Goal: Task Accomplishment & Management: Manage account settings

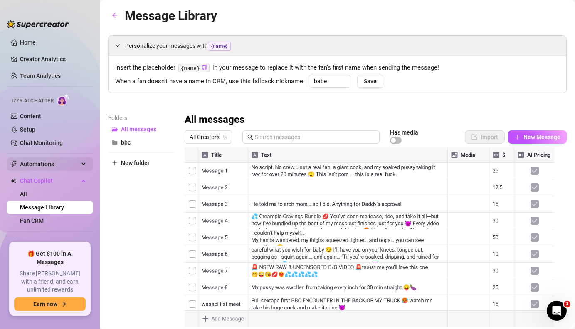
click at [55, 163] on span "Automations" at bounding box center [49, 163] width 59 height 13
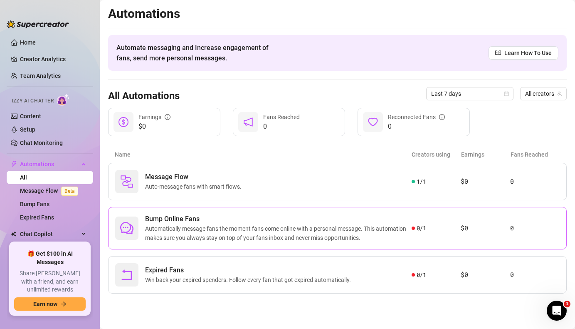
click at [217, 239] on span "Automatically message fans the moment fans come online with a personal message.…" at bounding box center [278, 233] width 267 height 18
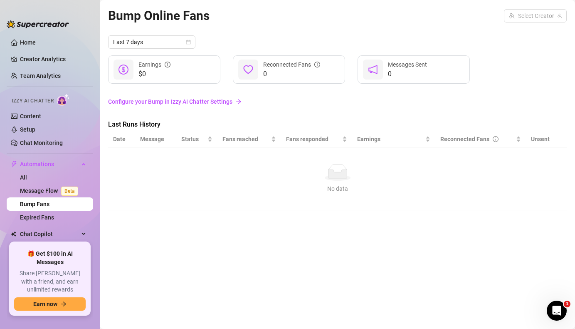
click at [218, 103] on link "Configure your Bump in Izzy AI Chatter Settings" at bounding box center [337, 101] width 459 height 9
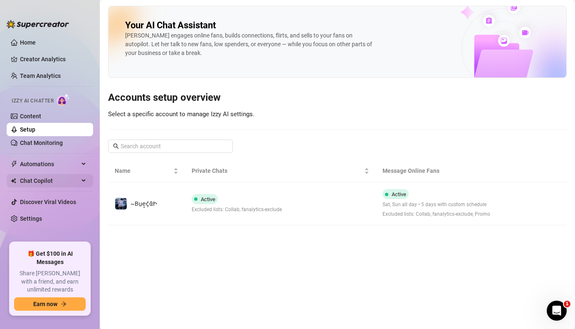
click at [86, 182] on div "Chat Copilot" at bounding box center [50, 180] width 86 height 13
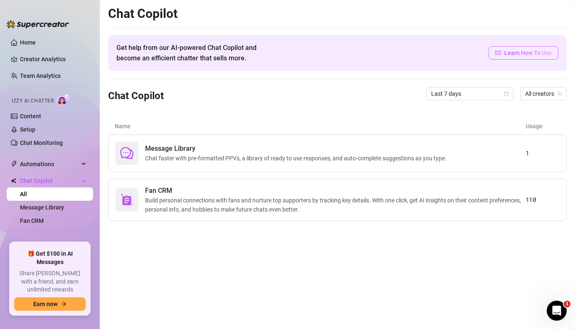
click at [526, 55] on span "Learn How To Use" at bounding box center [527, 52] width 47 height 9
click at [35, 133] on link "Setup" at bounding box center [27, 129] width 15 height 7
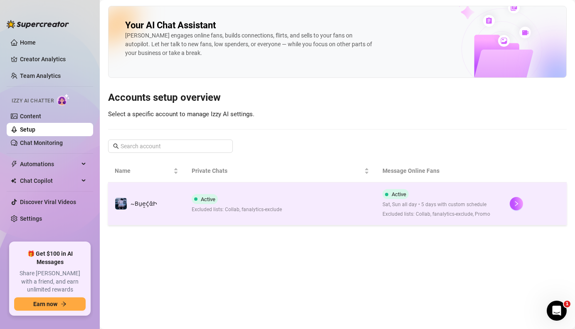
click at [205, 190] on td "Active Excluded lists: Collab, fanalytics-exclude" at bounding box center [280, 203] width 191 height 43
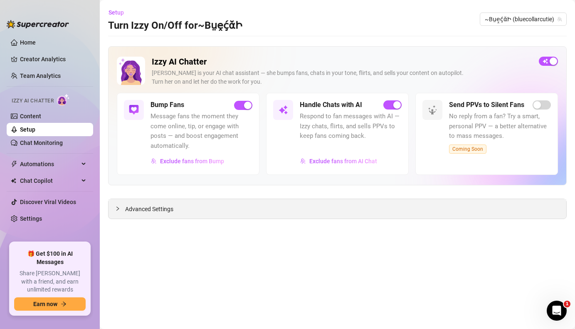
click at [173, 212] on div "Advanced Settings" at bounding box center [338, 209] width 458 height 20
click at [161, 210] on span "Advanced Settings" at bounding box center [149, 208] width 48 height 9
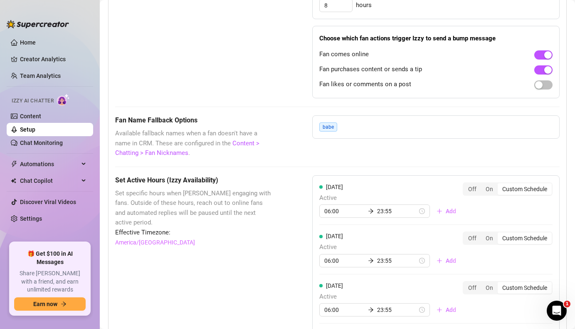
scroll to position [609, 0]
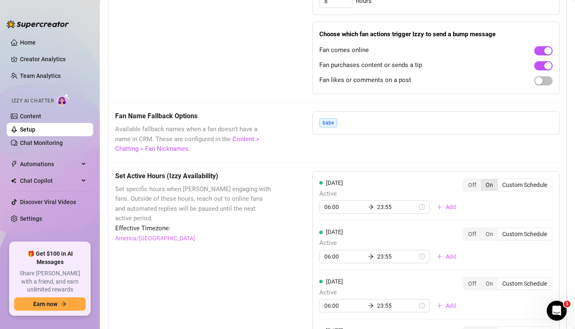
click at [482, 186] on div "On" at bounding box center [489, 185] width 17 height 12
click at [483, 180] on input "On" at bounding box center [483, 180] width 0 height 0
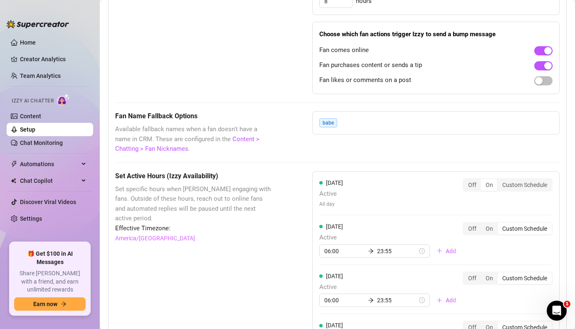
click at [483, 213] on div "Monday Active All day Off On Custom Schedule" at bounding box center [435, 196] width 233 height 37
click at [483, 230] on div "On" at bounding box center [489, 228] width 17 height 12
click at [483, 224] on input "On" at bounding box center [483, 224] width 0 height 0
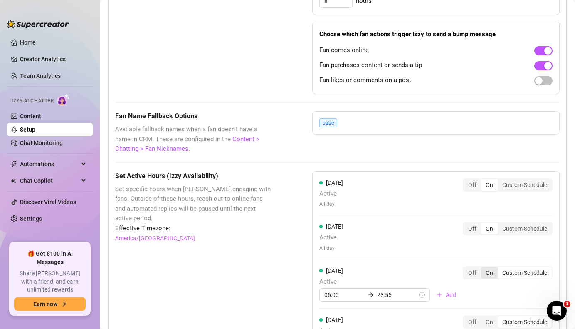
click at [482, 269] on div "On" at bounding box center [489, 273] width 17 height 12
click at [483, 268] on input "On" at bounding box center [483, 268] width 0 height 0
click at [483, 314] on div "On" at bounding box center [489, 316] width 17 height 12
click at [483, 311] on input "On" at bounding box center [483, 311] width 0 height 0
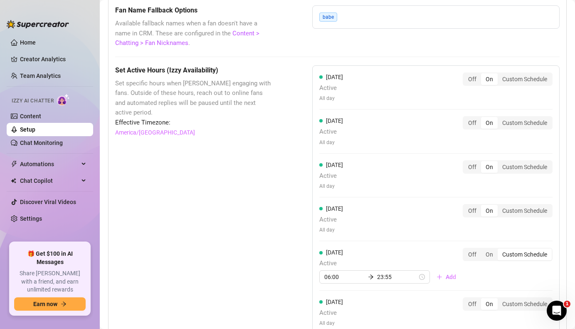
scroll to position [721, 0]
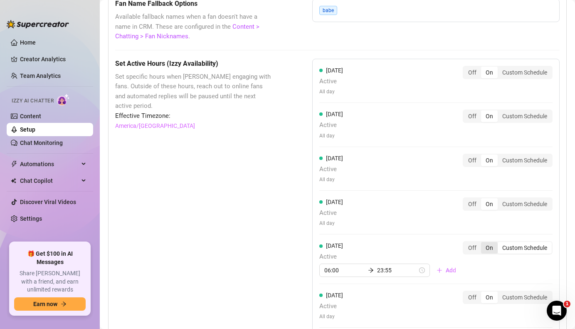
click at [485, 248] on div "On" at bounding box center [489, 248] width 17 height 12
click at [483, 243] on input "On" at bounding box center [483, 243] width 0 height 0
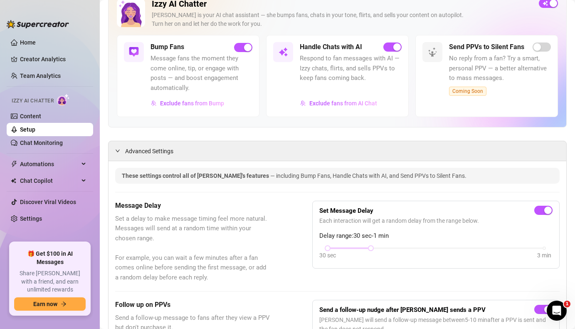
scroll to position [51, 0]
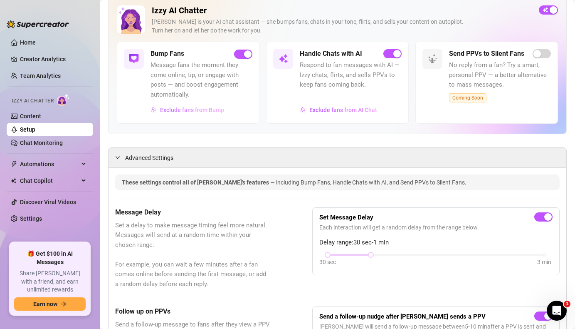
click at [211, 110] on span "Exclude fans from Bump" at bounding box center [192, 109] width 64 height 7
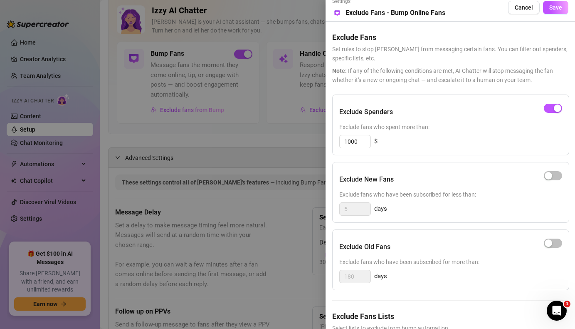
scroll to position [0, 0]
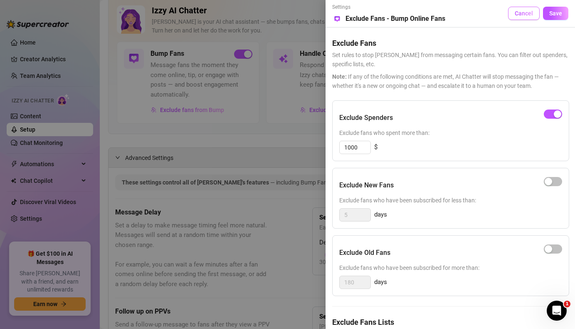
click at [520, 17] on button "Cancel" at bounding box center [524, 13] width 32 height 13
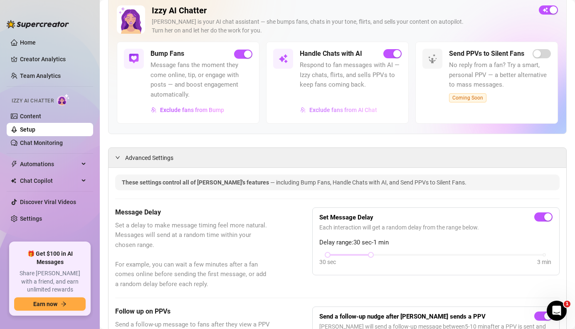
click at [360, 110] on span "Exclude fans from AI Chat" at bounding box center [343, 109] width 68 height 7
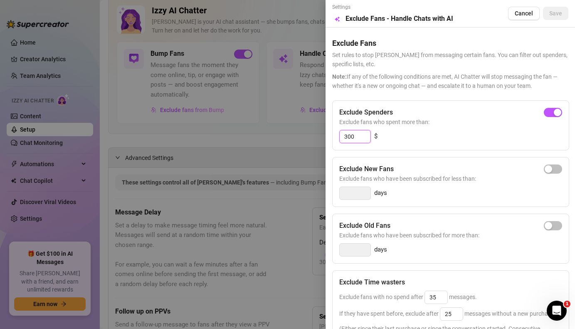
click at [360, 136] on input "300" at bounding box center [355, 136] width 31 height 12
type input "3"
click at [545, 113] on div "button" at bounding box center [548, 112] width 7 height 7
click at [358, 138] on input "300" at bounding box center [355, 136] width 31 height 12
click at [348, 137] on input "300" at bounding box center [355, 136] width 31 height 12
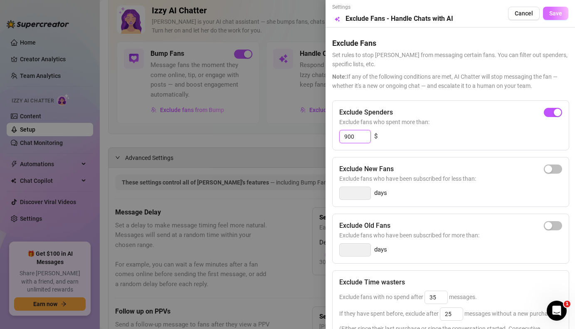
type input "900"
click at [550, 15] on span "Save" at bounding box center [555, 13] width 13 height 7
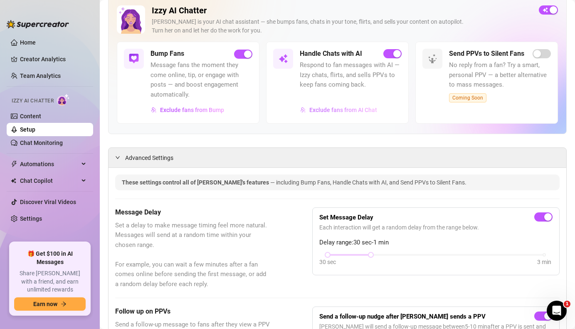
click at [366, 110] on span "Exclude fans from AI Chat" at bounding box center [343, 109] width 68 height 7
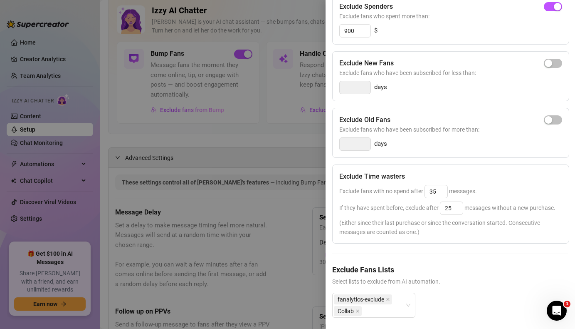
scroll to position [106, 0]
click at [459, 207] on input "25" at bounding box center [451, 207] width 22 height 12
type input "2"
type input "60"
click at [439, 193] on input "35" at bounding box center [436, 191] width 22 height 12
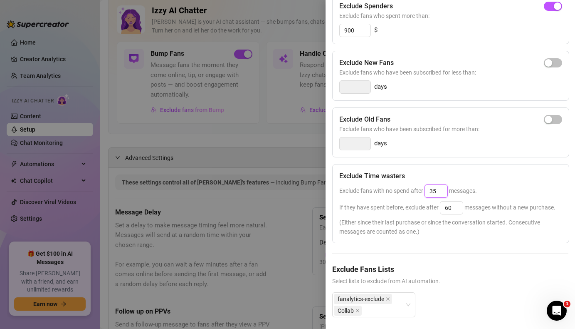
type input "3"
type input "45"
click at [464, 274] on h5 "Exclude Fans Lists" at bounding box center [450, 268] width 236 height 11
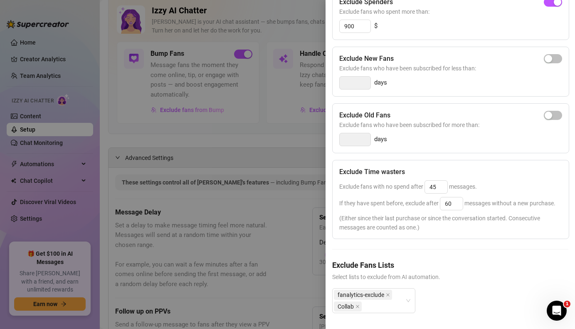
scroll to position [126, 0]
click at [409, 294] on div "fanalytics-exclude Collab" at bounding box center [373, 299] width 83 height 25
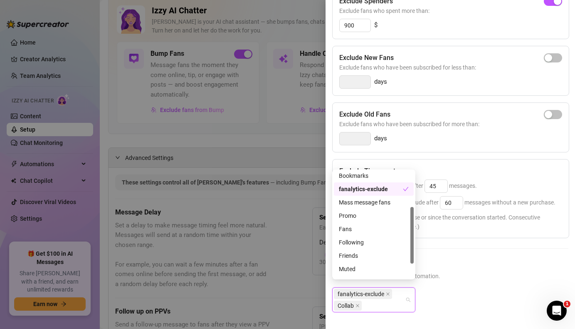
scroll to position [67, 0]
drag, startPoint x: 413, startPoint y: 215, endPoint x: 415, endPoint y: 251, distance: 35.8
click at [415, 251] on div "sc-super-fans 1177576819 1179175958 Bookmarks fanalytics-exclude Mass message f…" at bounding box center [373, 224] width 83 height 110
click at [358, 222] on div "Promo" at bounding box center [374, 216] width 80 height 13
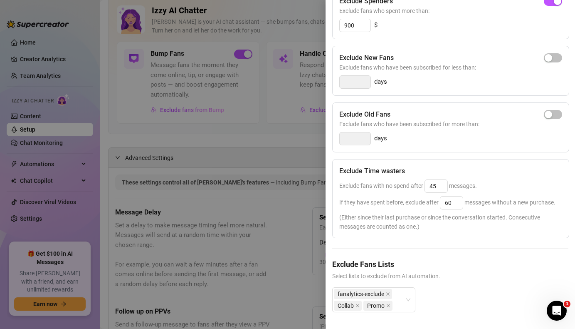
click at [488, 271] on span "Select lists to exclude from AI automation." at bounding box center [450, 275] width 236 height 9
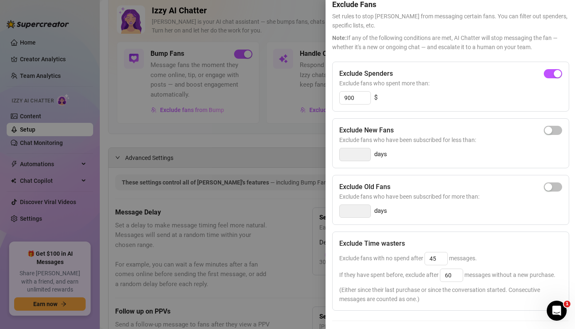
scroll to position [0, 0]
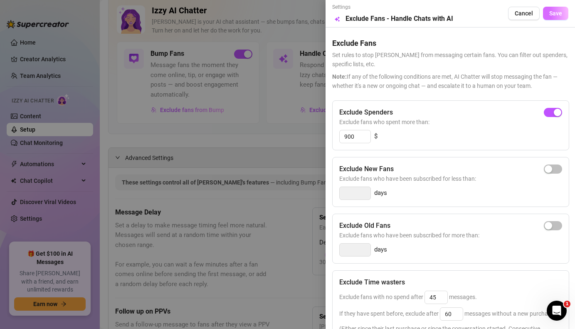
click at [549, 15] on span "Save" at bounding box center [555, 13] width 13 height 7
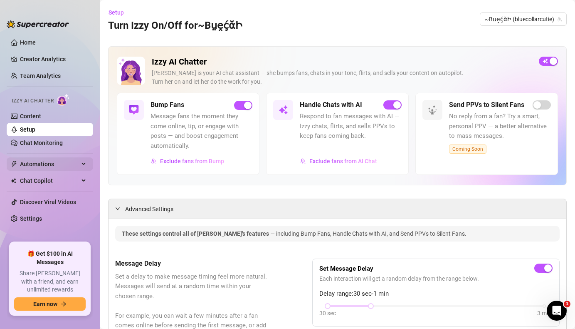
click at [85, 164] on div "Automations" at bounding box center [50, 163] width 86 height 13
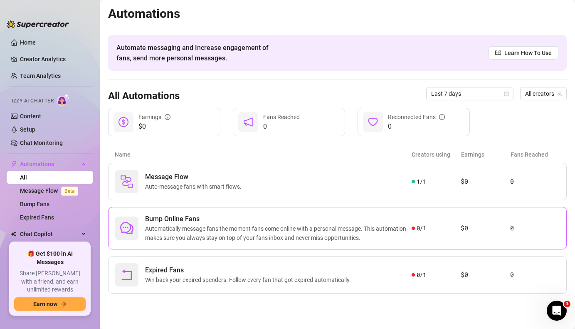
click at [225, 235] on span "Automatically message fans the moment fans come online with a personal message.…" at bounding box center [278, 233] width 267 height 18
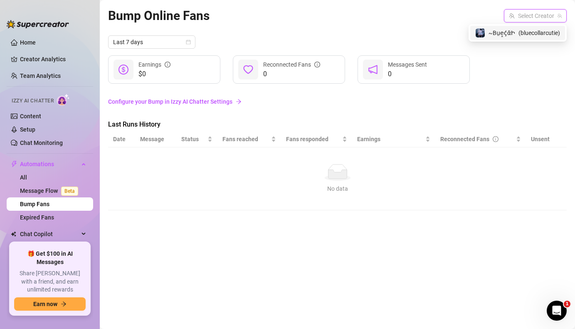
click at [542, 19] on input "search" at bounding box center [531, 16] width 45 height 12
click at [536, 32] on span "( bluecollarcutie )" at bounding box center [540, 32] width 42 height 9
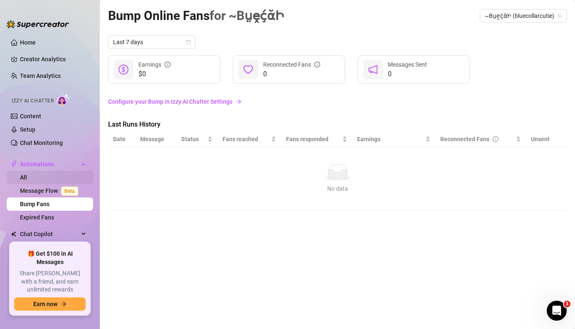
click at [27, 175] on link "All" at bounding box center [23, 177] width 7 height 7
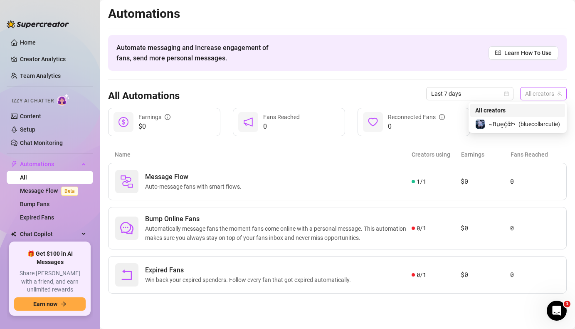
click at [540, 96] on span "All creators" at bounding box center [543, 93] width 37 height 12
click at [528, 127] on span "( bluecollarcutie )" at bounding box center [540, 123] width 42 height 9
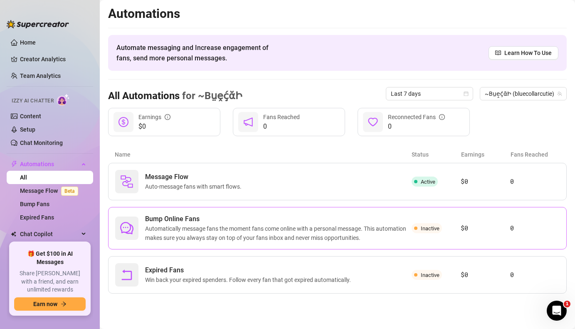
click at [414, 236] on div "Bump Online Fans Automatically message fans the moment fans come online with a …" at bounding box center [337, 228] width 459 height 42
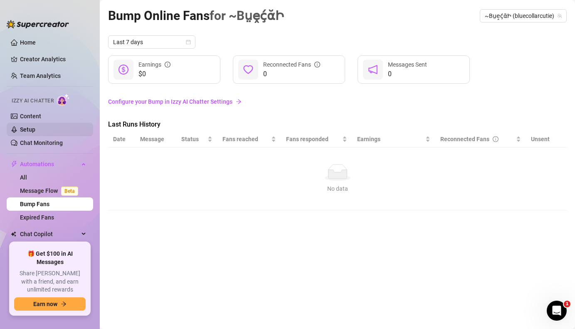
click at [35, 131] on link "Setup" at bounding box center [27, 129] width 15 height 7
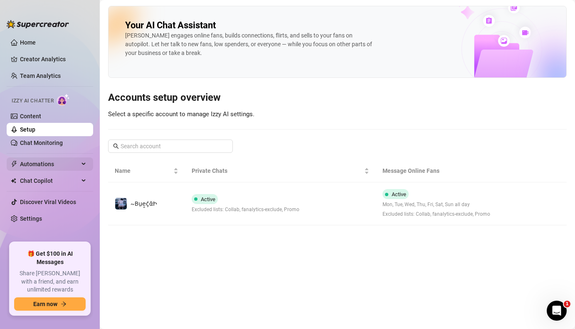
click at [57, 167] on span "Automations" at bounding box center [49, 163] width 59 height 13
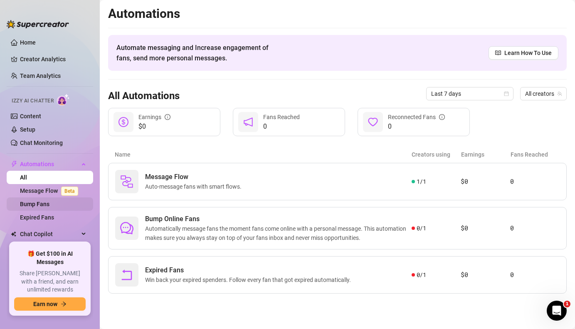
click at [49, 206] on link "Bump Fans" at bounding box center [35, 203] width 30 height 7
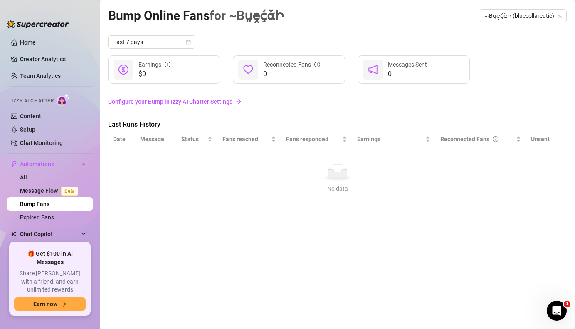
click at [200, 103] on link "Configure your Bump in Izzy AI Chatter Settings" at bounding box center [337, 101] width 459 height 9
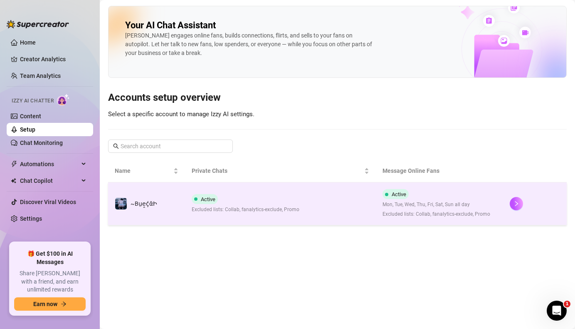
click at [209, 209] on span "Excluded lists: Collab, fanalytics-exclude, Promo" at bounding box center [246, 209] width 108 height 8
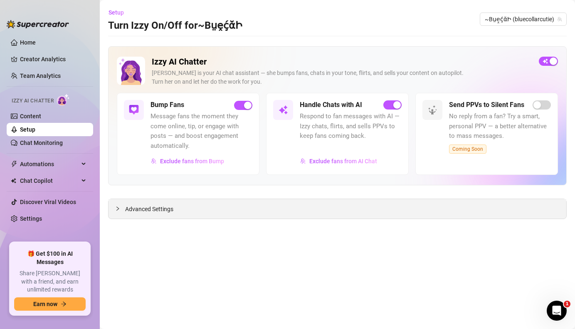
click at [157, 209] on span "Advanced Settings" at bounding box center [149, 208] width 48 height 9
click at [82, 164] on div "Automations" at bounding box center [50, 163] width 86 height 13
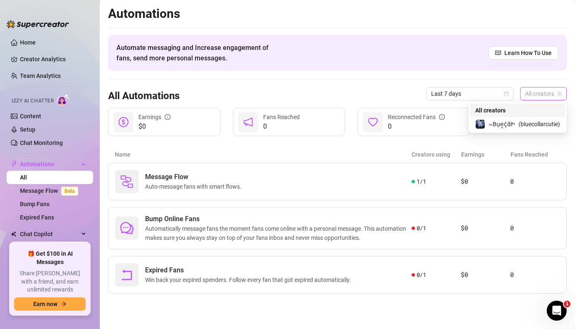
click at [551, 96] on span "All creators" at bounding box center [543, 93] width 37 height 12
click at [536, 124] on span "( bluecollarcutie )" at bounding box center [540, 123] width 42 height 9
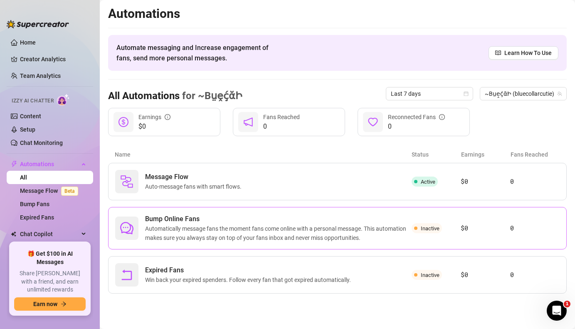
click at [427, 229] on span "Inactive" at bounding box center [430, 228] width 19 height 6
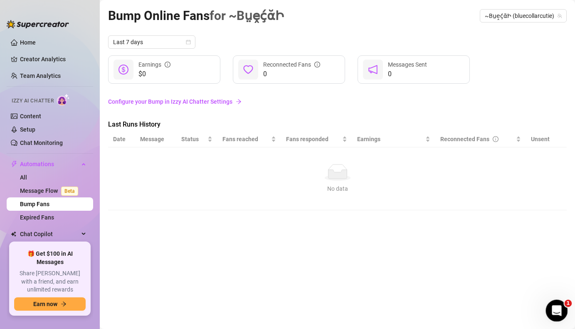
click at [553, 306] on icon "Open Intercom Messenger" at bounding box center [556, 309] width 14 height 14
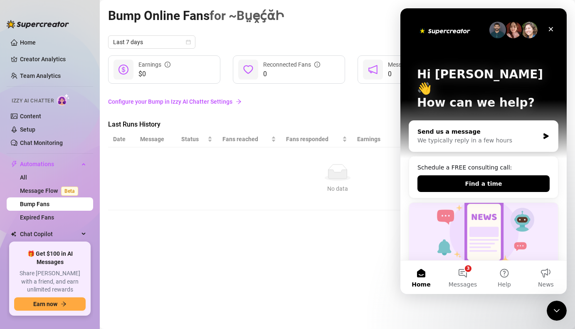
click at [504, 136] on div "We typically reply in a few hours" at bounding box center [479, 140] width 122 height 9
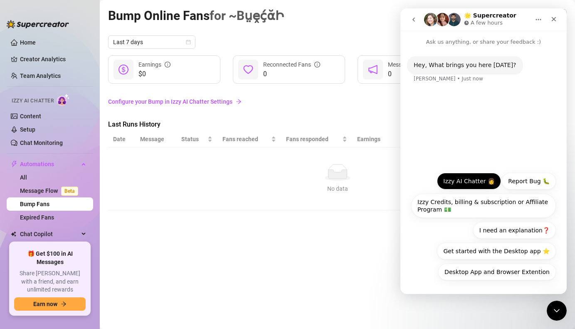
click at [474, 179] on button "Izzy AI Chatter 👩" at bounding box center [469, 181] width 64 height 17
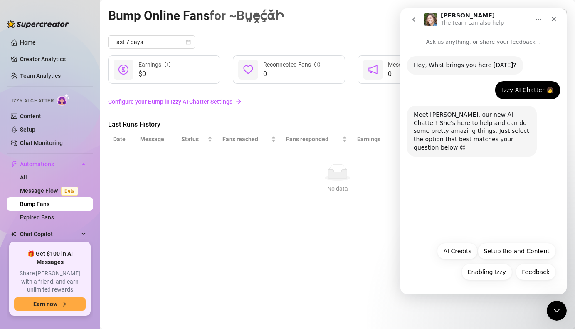
click at [415, 20] on icon "go back" at bounding box center [413, 19] width 7 height 7
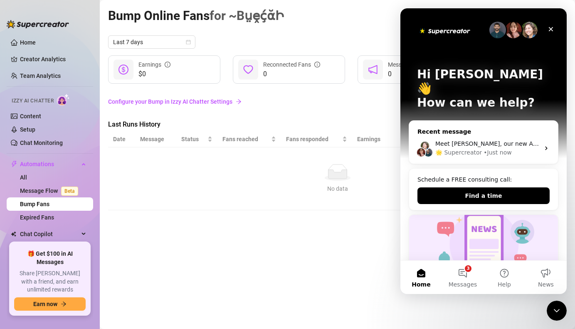
click at [504, 148] on div "• Just now" at bounding box center [498, 152] width 28 height 9
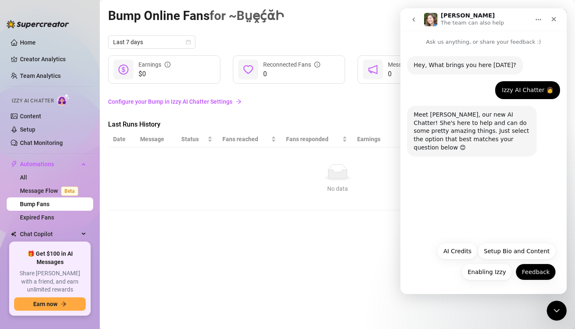
click at [528, 275] on button "Feedback" at bounding box center [536, 271] width 40 height 17
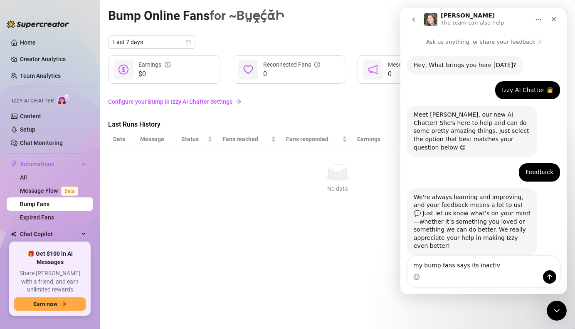
type textarea "my bump fans says its inactive"
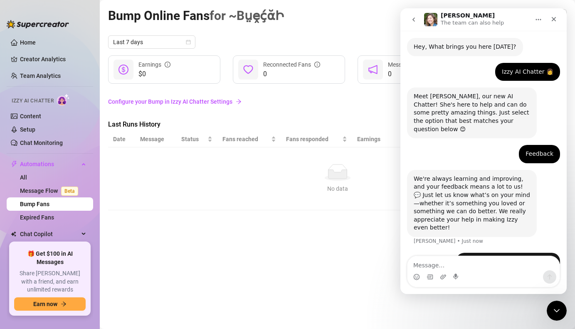
scroll to position [25, 0]
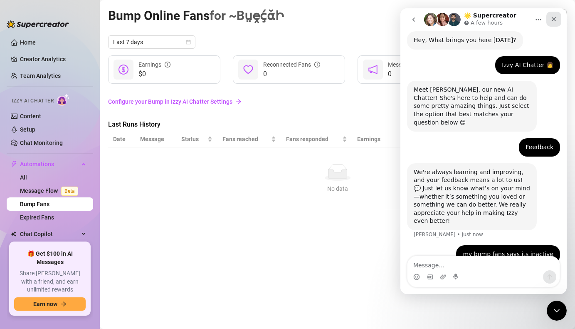
click at [557, 18] on icon "Close" at bounding box center [554, 19] width 7 height 7
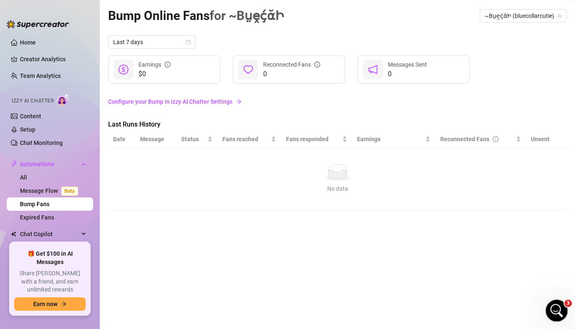
click at [556, 309] on icon "Open Intercom Messenger" at bounding box center [556, 309] width 6 height 7
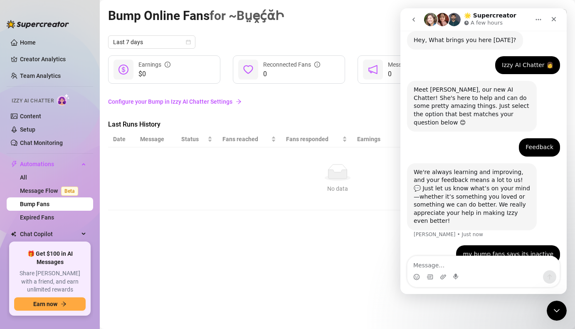
click at [541, 21] on icon "Home" at bounding box center [538, 19] width 7 height 7
click at [520, 24] on div "🌟 Supercreator A few hours" at bounding box center [477, 19] width 106 height 15
click at [413, 20] on icon "go back" at bounding box center [413, 19] width 7 height 7
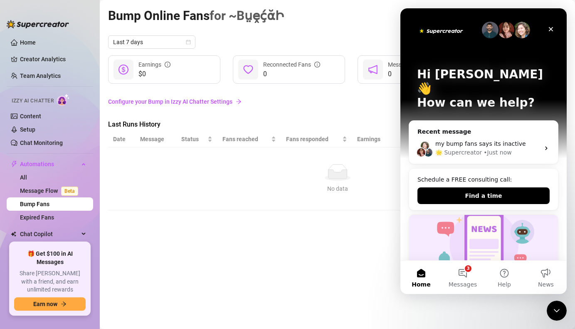
scroll to position [0, 0]
click at [469, 279] on button "3 Messages" at bounding box center [463, 276] width 42 height 33
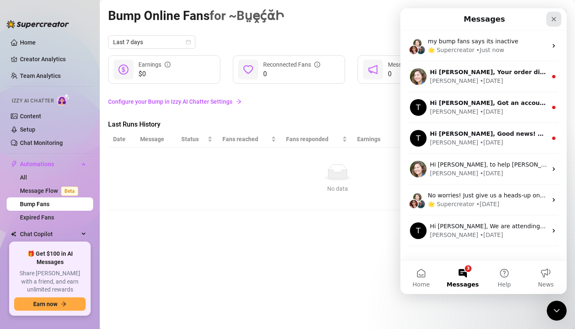
click at [555, 21] on icon "Close" at bounding box center [554, 19] width 7 height 7
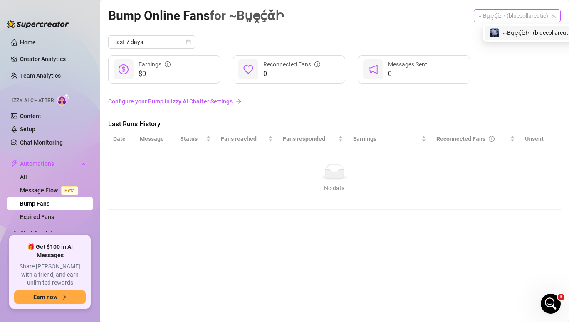
click at [539, 18] on span "~BṳḙḉᾰԻ (bluecollarcutie)" at bounding box center [517, 16] width 77 height 12
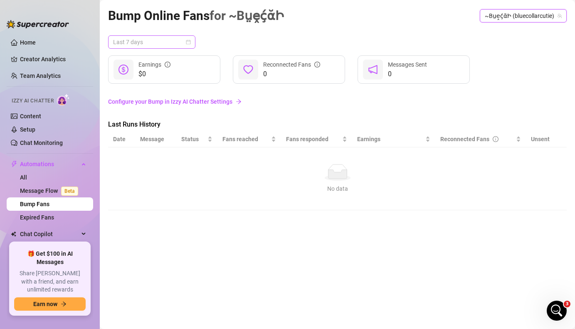
click at [181, 43] on span "Last 7 days" at bounding box center [151, 42] width 77 height 12
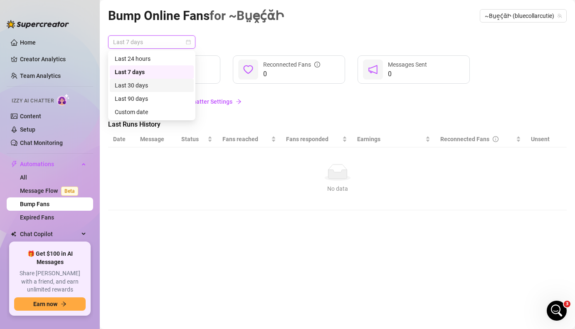
click at [161, 82] on div "Last 30 days" at bounding box center [152, 85] width 74 height 9
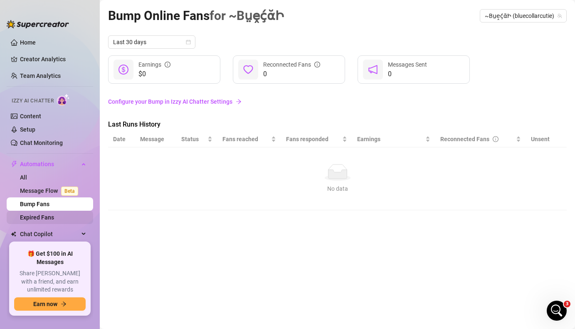
click at [42, 220] on link "Expired Fans" at bounding box center [37, 217] width 34 height 7
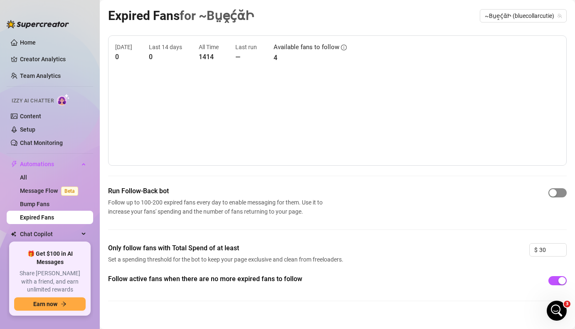
click at [551, 192] on button "button" at bounding box center [557, 192] width 18 height 9
click at [449, 206] on div "Run Follow-Back bot Follow up to 100-200 expired fans every day to enable messa…" at bounding box center [337, 201] width 459 height 30
click at [560, 309] on icon "Open Intercom Messenger" at bounding box center [556, 309] width 14 height 14
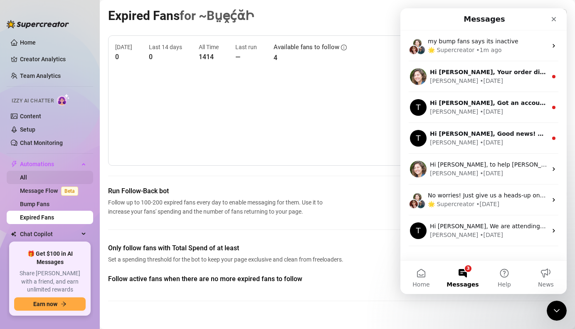
click at [27, 179] on link "All" at bounding box center [23, 177] width 7 height 7
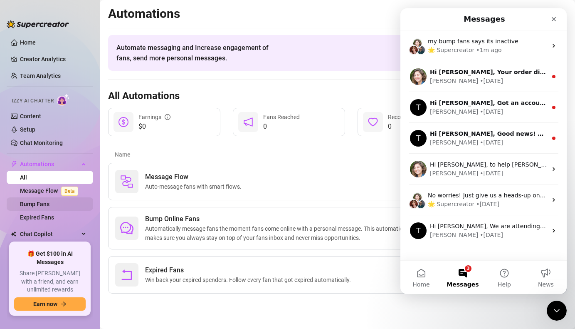
click at [41, 205] on link "Bump Fans" at bounding box center [35, 203] width 30 height 7
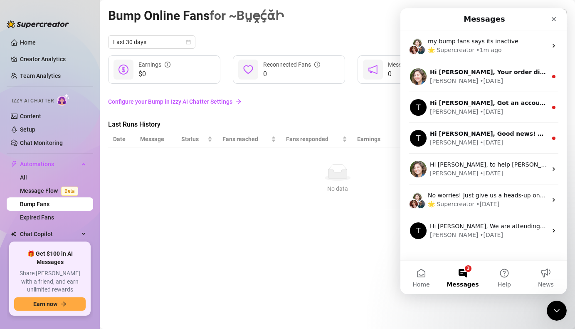
click at [178, 101] on link "Configure your Bump in Izzy AI Chatter Settings" at bounding box center [337, 101] width 459 height 9
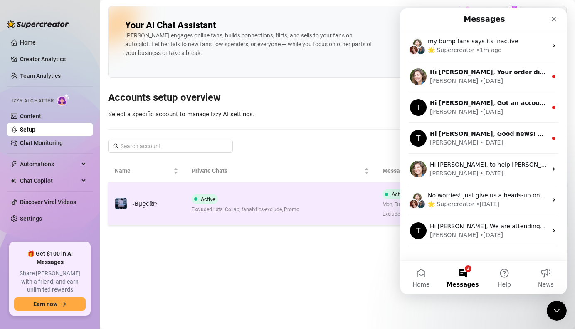
click at [249, 203] on div "Active Excluded lists: Collab, fanalytics-exclude, Promo" at bounding box center [246, 204] width 108 height 20
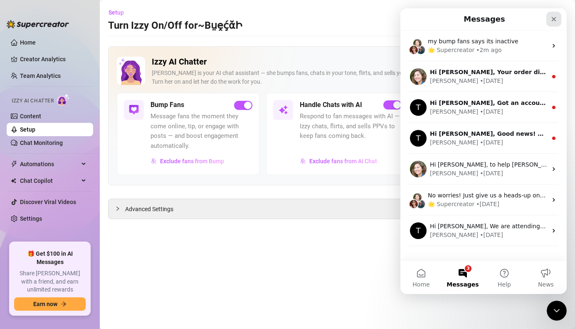
click at [553, 18] on icon "Close" at bounding box center [554, 19] width 5 height 5
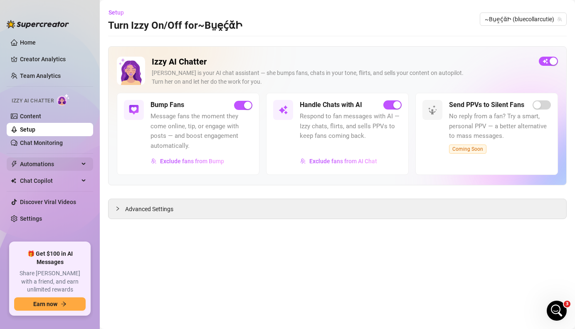
click at [35, 167] on span "Automations" at bounding box center [49, 163] width 59 height 13
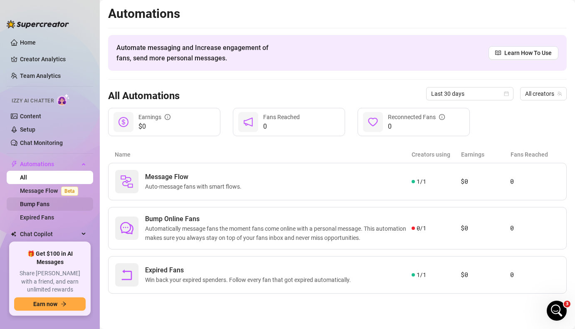
click at [41, 204] on link "Bump Fans" at bounding box center [35, 203] width 30 height 7
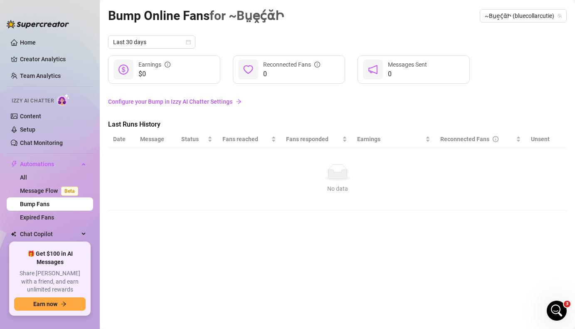
click at [180, 103] on link "Configure your Bump in Izzy AI Chatter Settings" at bounding box center [337, 101] width 459 height 9
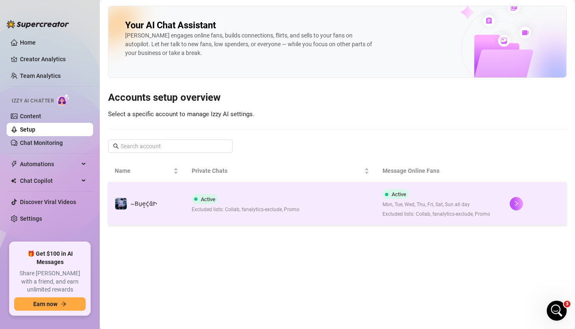
click at [229, 204] on div "Active Excluded lists: Collab, fanalytics-exclude, Promo" at bounding box center [246, 204] width 108 height 20
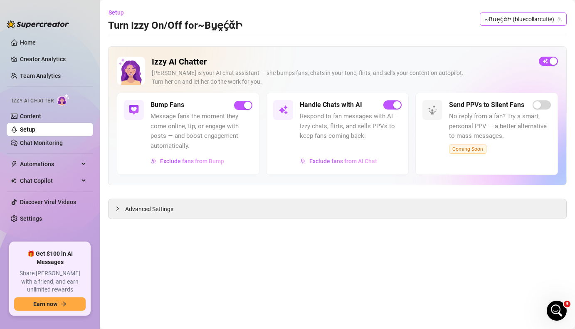
click at [558, 18] on icon "team" at bounding box center [559, 19] width 5 height 5
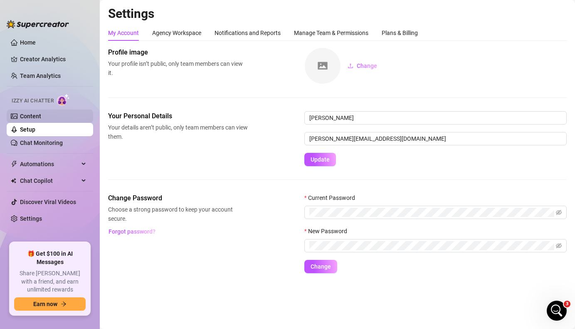
click at [34, 119] on link "Content" at bounding box center [30, 116] width 21 height 7
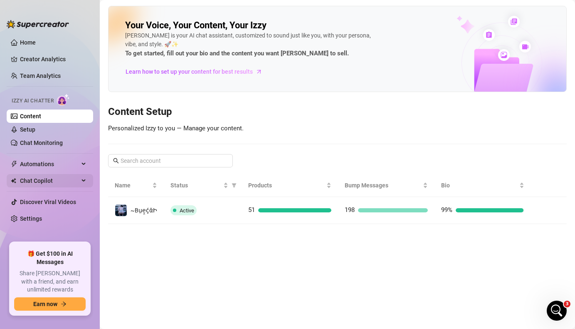
click at [43, 183] on span "Chat Copilot" at bounding box center [49, 180] width 59 height 13
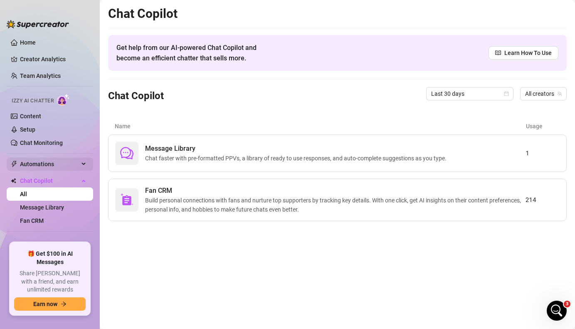
click at [42, 168] on span "Automations" at bounding box center [49, 163] width 59 height 13
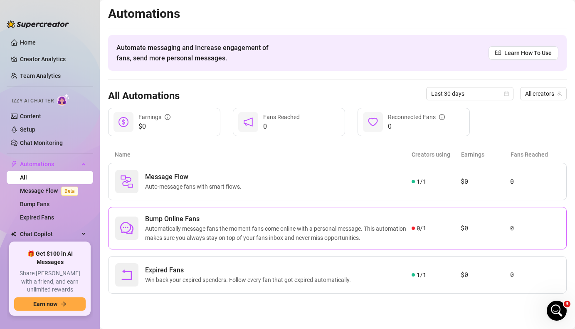
click at [275, 233] on span "Automatically message fans the moment fans come online with a personal message.…" at bounding box center [278, 233] width 267 height 18
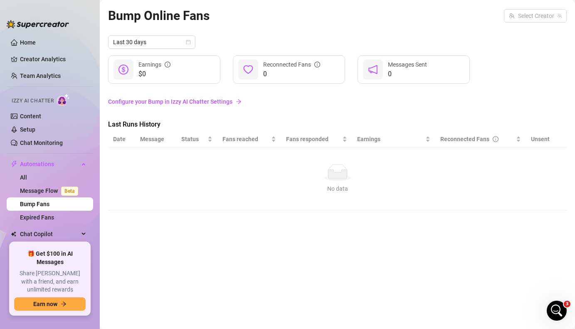
click at [219, 103] on link "Configure your Bump in Izzy AI Chatter Settings" at bounding box center [337, 101] width 459 height 9
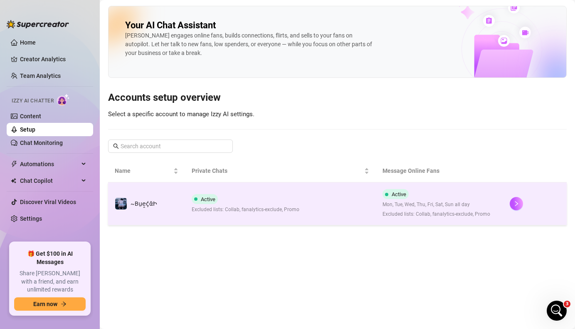
click at [241, 208] on span "Excluded lists: Collab, fanalytics-exclude, Promo" at bounding box center [246, 209] width 108 height 8
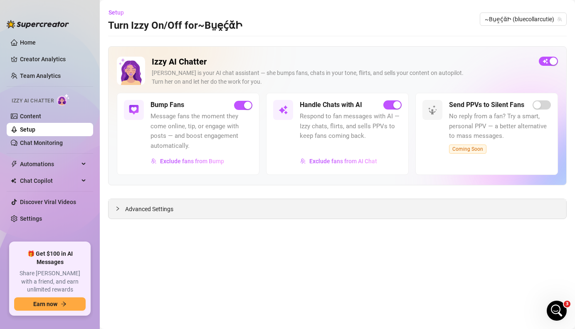
click at [175, 213] on div "Advanced Settings" at bounding box center [338, 209] width 458 height 20
click at [165, 210] on span "Advanced Settings" at bounding box center [149, 208] width 48 height 9
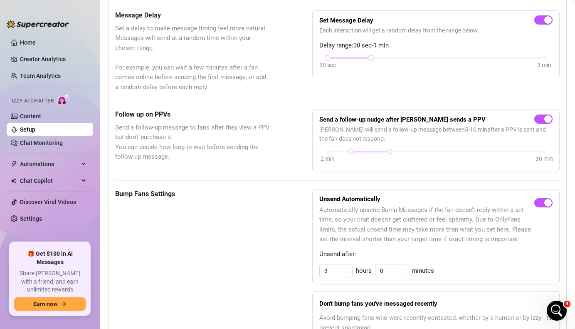
scroll to position [250, 0]
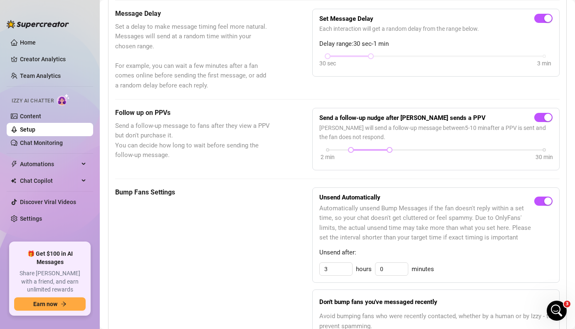
click at [365, 151] on div at bounding box center [370, 150] width 39 height 4
drag, startPoint x: 387, startPoint y: 151, endPoint x: 374, endPoint y: 151, distance: 13.3
click at [374, 151] on div at bounding box center [374, 150] width 4 height 4
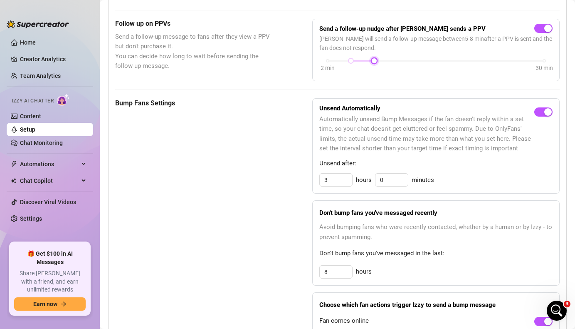
scroll to position [341, 0]
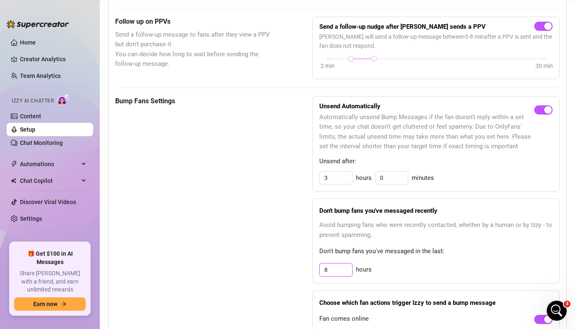
click at [330, 270] on input "8" at bounding box center [336, 269] width 32 height 12
type input "5"
click at [230, 248] on div "Bump Fans Settings" at bounding box center [193, 229] width 156 height 267
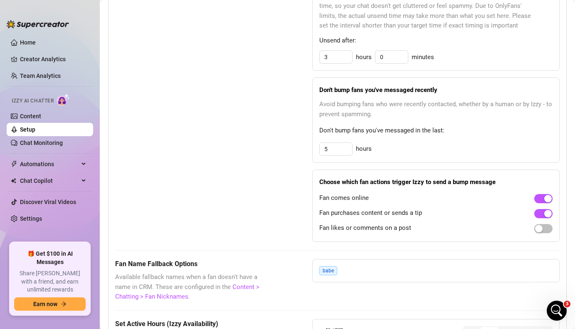
scroll to position [465, 0]
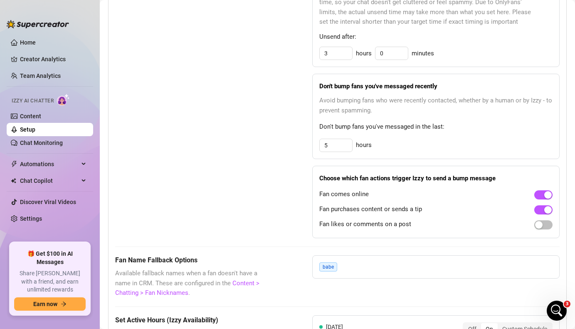
drag, startPoint x: 575, startPoint y: 137, endPoint x: 576, endPoint y: 172, distance: 34.5
click at [575, 172] on html "Home Creator Analytics Team Analytics Izzy AI Chatter Content Setup Chat Monito…" at bounding box center [287, 164] width 575 height 329
click at [535, 225] on div "button" at bounding box center [538, 224] width 7 height 7
click at [224, 193] on div "Bump Fans Settings" at bounding box center [193, 105] width 156 height 267
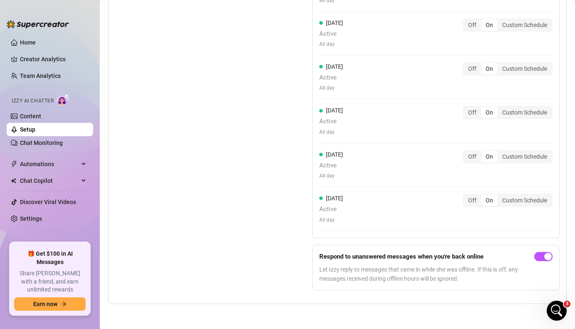
scroll to position [857, 0]
click at [249, 247] on div "Set Active Hours (Izzy Availability) Set specific hours when Izzy engaging with…" at bounding box center [193, 109] width 156 height 373
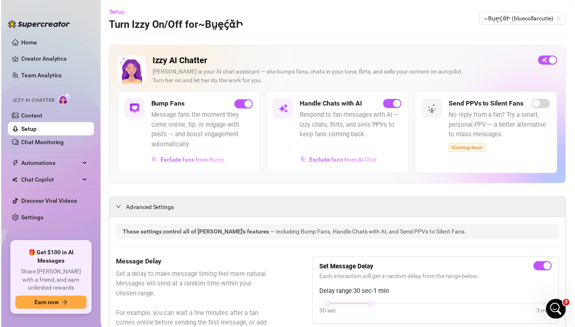
scroll to position [0, 0]
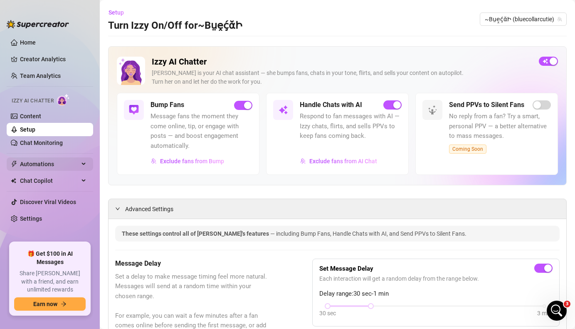
click at [51, 163] on span "Automations" at bounding box center [49, 163] width 59 height 13
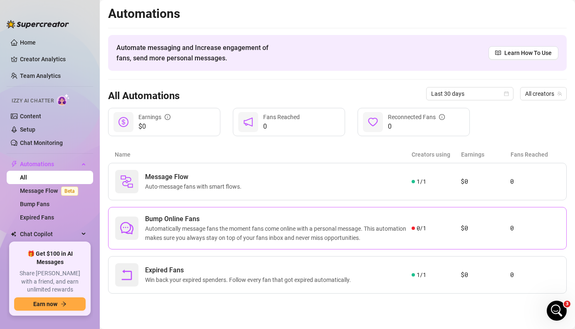
click at [390, 229] on span "Automatically message fans the moment fans come online with a personal message.…" at bounding box center [278, 233] width 267 height 18
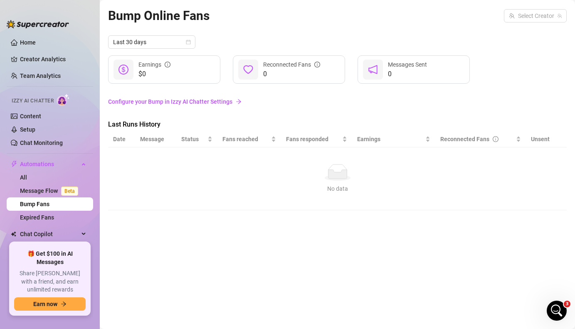
click at [232, 100] on link "Configure your Bump in Izzy AI Chatter Settings" at bounding box center [337, 101] width 459 height 9
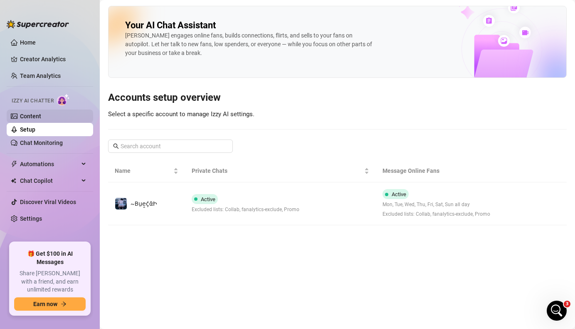
click at [41, 119] on link "Content" at bounding box center [30, 116] width 21 height 7
